Goal: Transaction & Acquisition: Purchase product/service

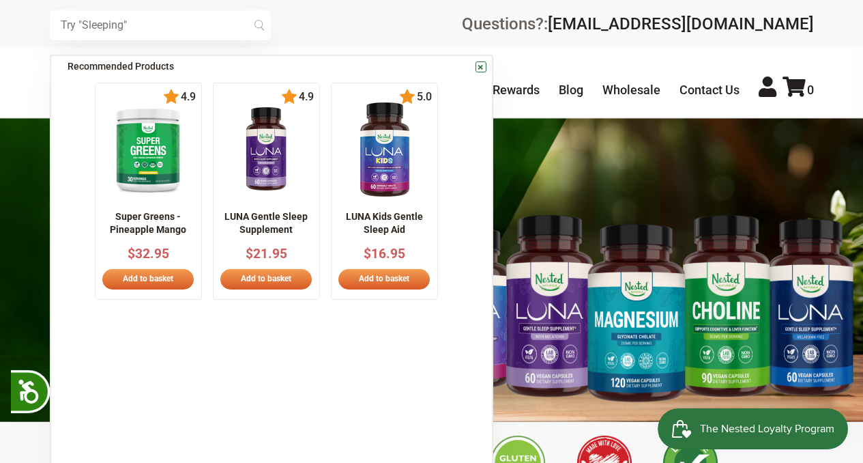
click at [139, 25] on input "text" at bounding box center [160, 25] width 221 height 30
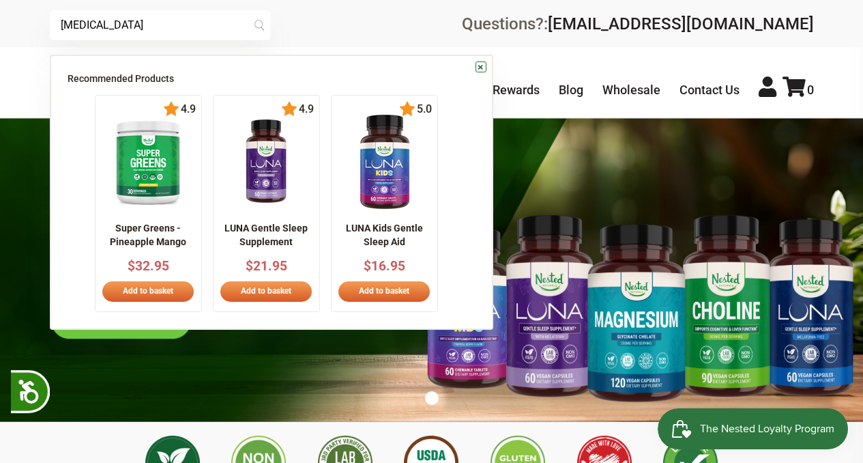
scroll to position [0, 240]
type input "[MEDICAL_DATA]"
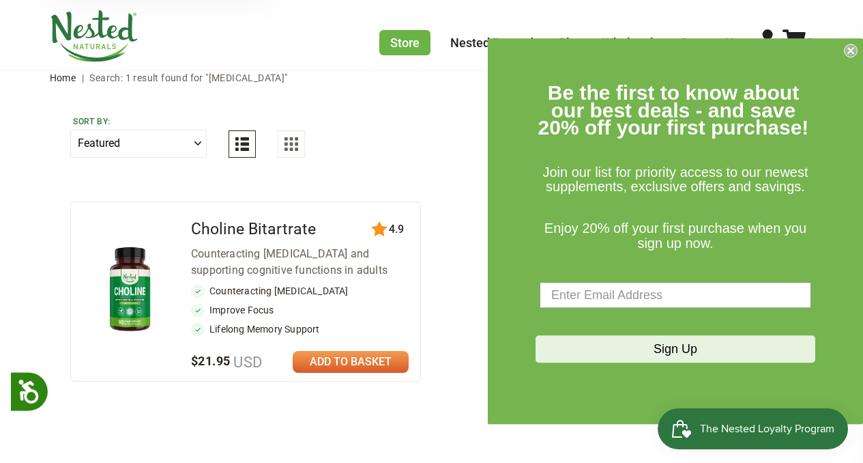
scroll to position [53, 0]
click at [850, 51] on icon "Close dialog" at bounding box center [850, 50] width 5 height 5
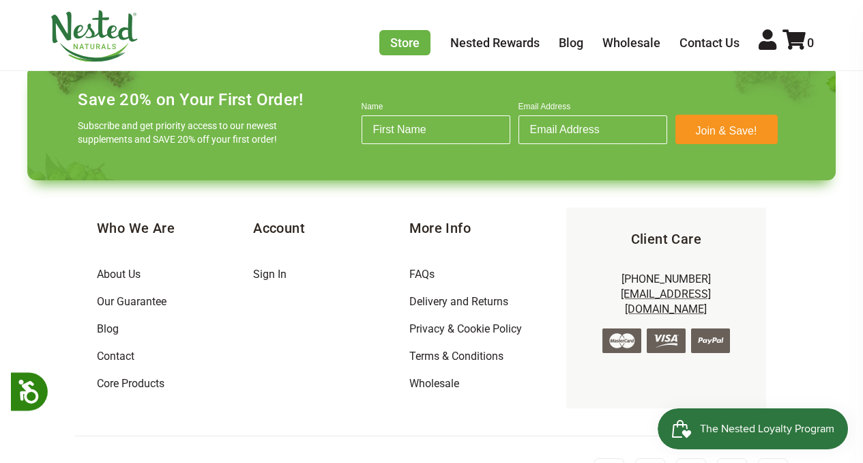
scroll to position [490, 0]
